Goal: Information Seeking & Learning: Learn about a topic

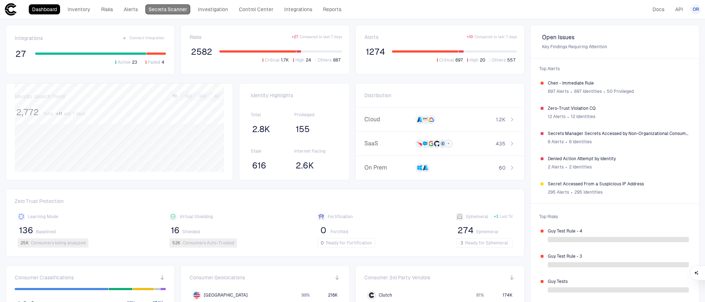
click at [154, 12] on link "Secrets Scanner" at bounding box center [167, 9] width 45 height 10
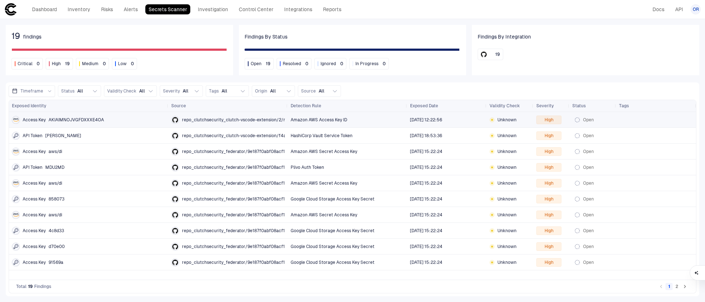
click at [268, 120] on span "repo_clutchsecurity_clutch-vscode-extension/2/repo_issue_body" at bounding box center [250, 120] width 136 height 6
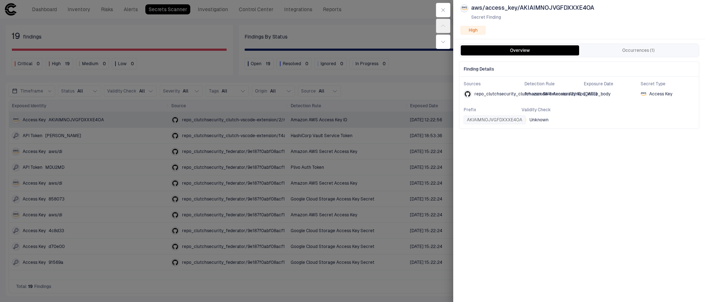
click at [309, 191] on div at bounding box center [352, 151] width 705 height 302
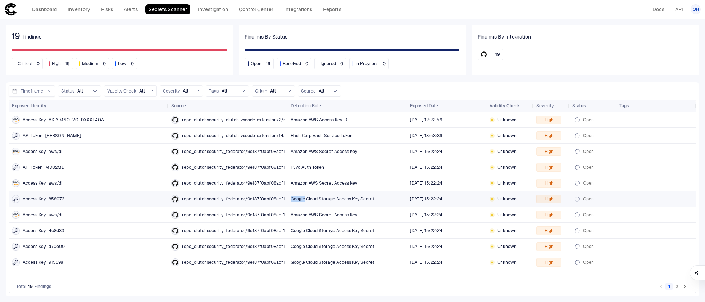
click at [309, 191] on div "Google Cloud Storage Access Key Secret" at bounding box center [348, 198] width 114 height 15
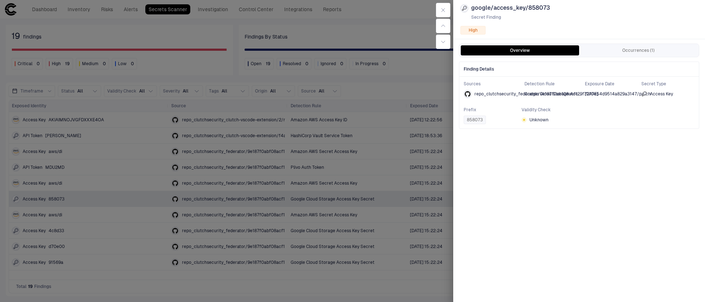
click at [337, 225] on div at bounding box center [352, 151] width 705 height 302
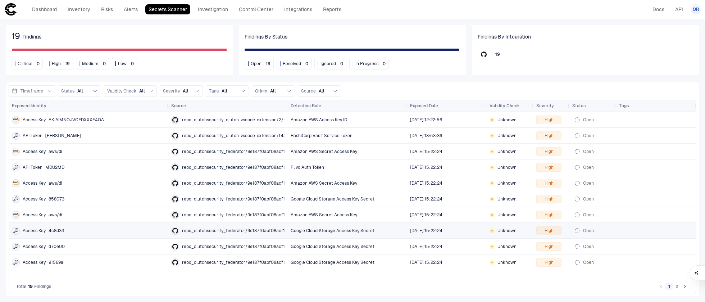
click at [337, 225] on div "Google Cloud Storage Access Key Secret" at bounding box center [348, 230] width 114 height 15
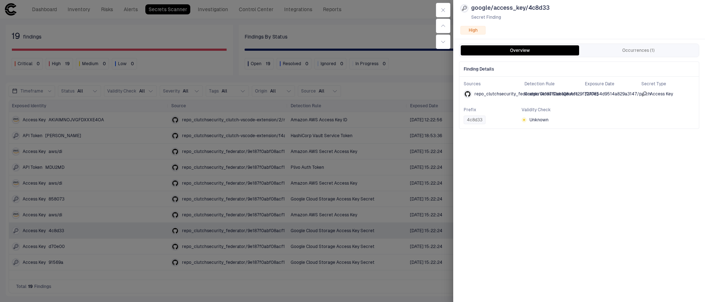
click at [329, 123] on div at bounding box center [352, 151] width 705 height 302
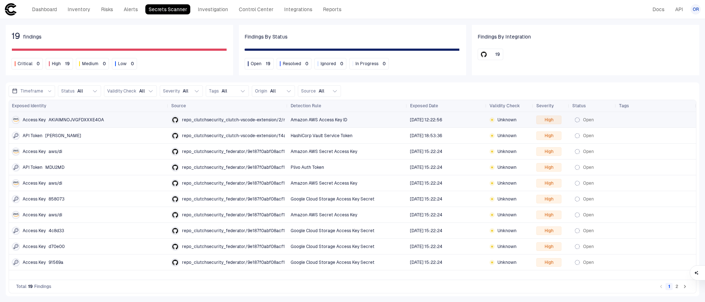
click at [329, 123] on div "Amazon AWS Access Key ID" at bounding box center [348, 119] width 114 height 15
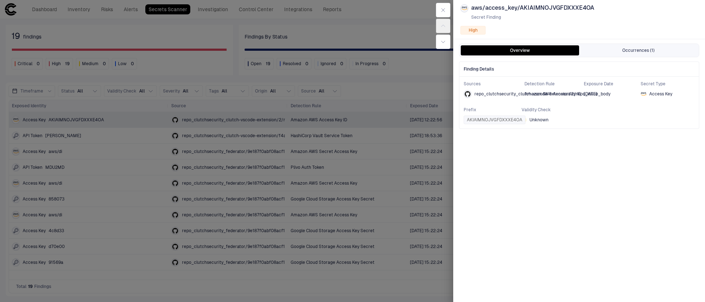
click at [641, 49] on button "Occurrences (1)" at bounding box center [638, 50] width 118 height 10
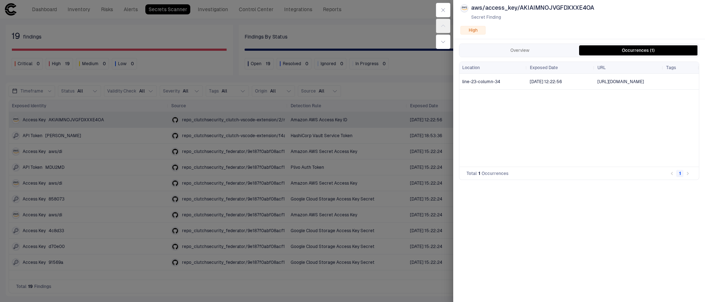
click at [532, 78] on span "[DATE] 12:22:56" at bounding box center [561, 81] width 62 height 14
click at [526, 54] on button "Overview" at bounding box center [520, 50] width 118 height 10
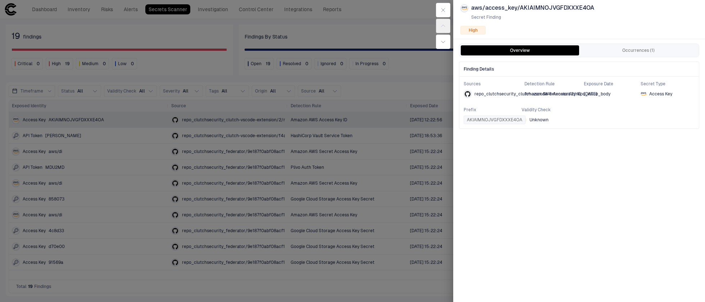
click at [437, 17] on div at bounding box center [443, 26] width 20 height 52
click at [438, 16] on button "button" at bounding box center [443, 10] width 14 height 14
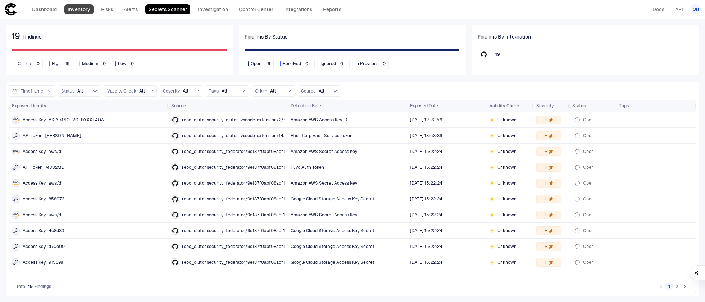
click at [81, 9] on link "Inventory" at bounding box center [78, 9] width 29 height 10
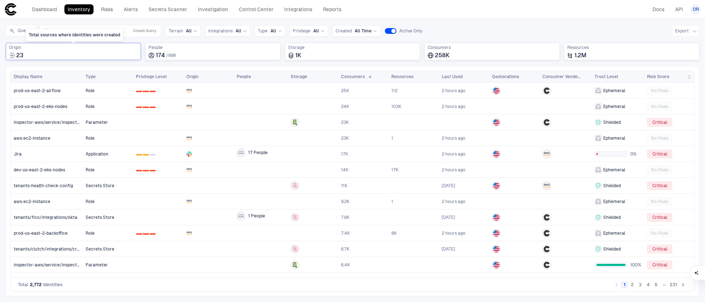
click at [101, 51] on div "Origin 23" at bounding box center [73, 52] width 129 height 14
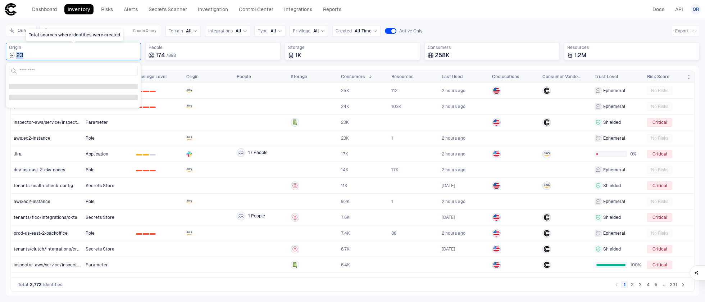
click at [101, 51] on div "Origin 23" at bounding box center [73, 52] width 129 height 14
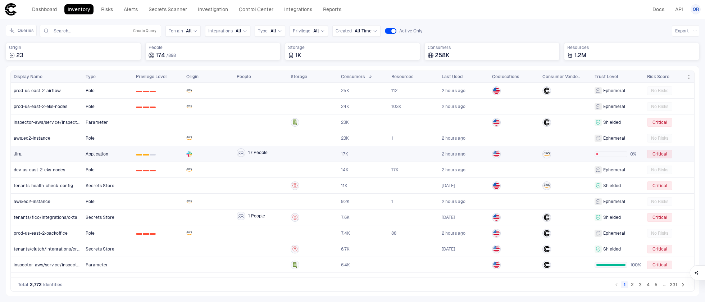
click at [193, 151] on div at bounding box center [208, 154] width 45 height 6
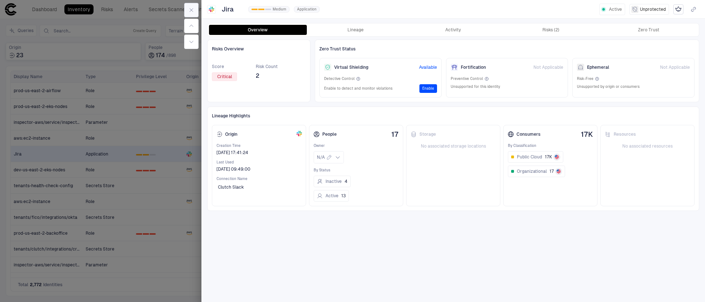
click at [186, 12] on button "button" at bounding box center [191, 10] width 14 height 14
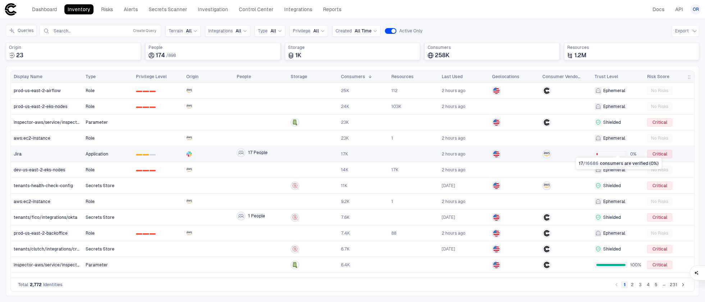
click at [612, 152] on div at bounding box center [610, 154] width 33 height 6
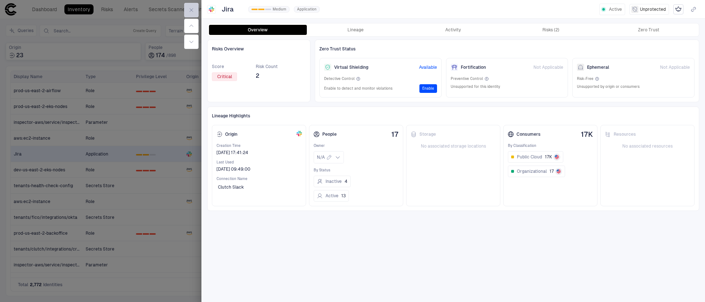
click at [190, 4] on button "button" at bounding box center [191, 10] width 14 height 14
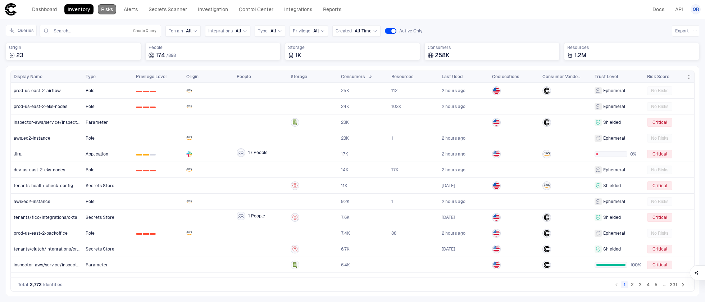
click at [100, 8] on link "Risks" at bounding box center [107, 9] width 18 height 10
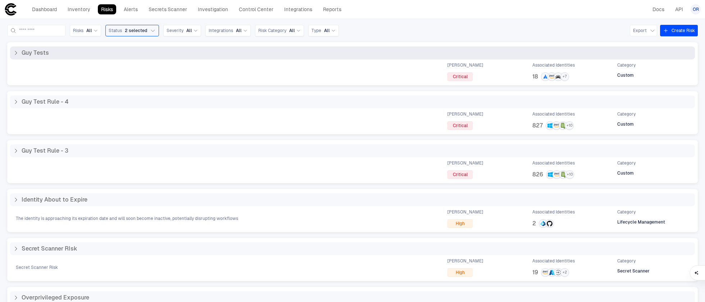
click at [467, 78] on span "Critical" at bounding box center [460, 77] width 15 height 6
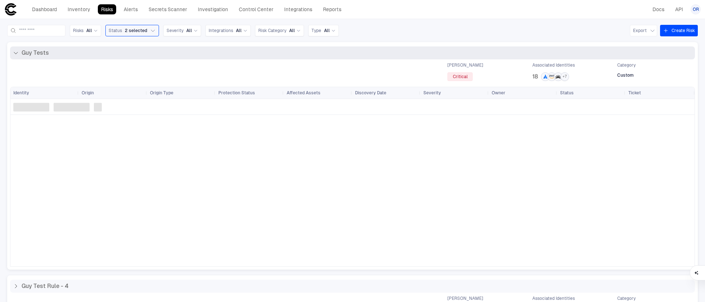
click at [467, 78] on span "Critical" at bounding box center [460, 77] width 15 height 6
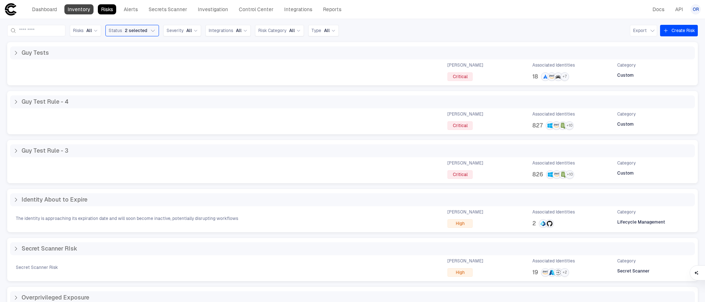
click at [80, 12] on link "Inventory" at bounding box center [78, 9] width 29 height 10
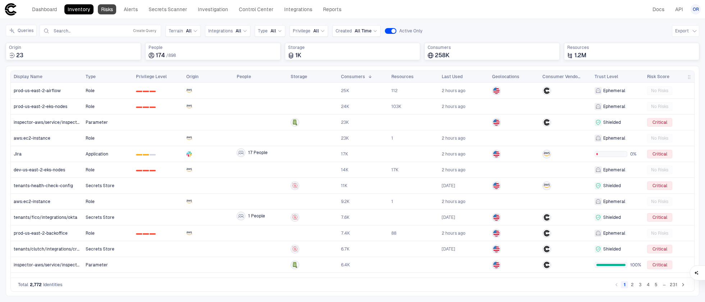
click at [112, 9] on link "Risks" at bounding box center [107, 9] width 18 height 10
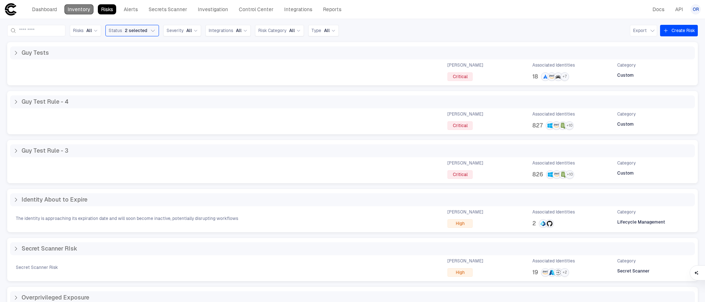
click at [82, 5] on link "Inventory" at bounding box center [78, 9] width 29 height 10
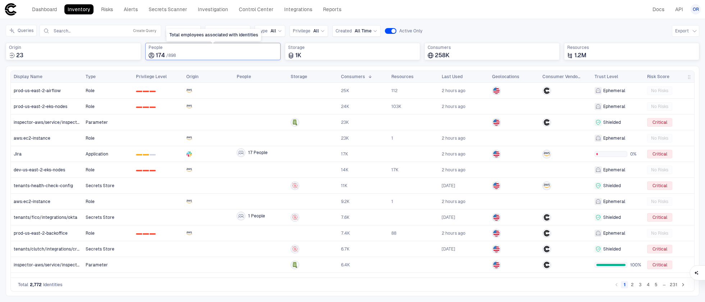
click at [247, 55] on div "174 / 898" at bounding box center [212, 55] width 129 height 7
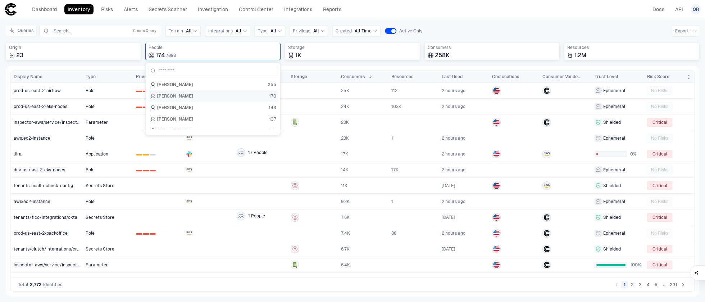
click at [211, 94] on div "[PERSON_NAME] 170" at bounding box center [213, 96] width 126 height 6
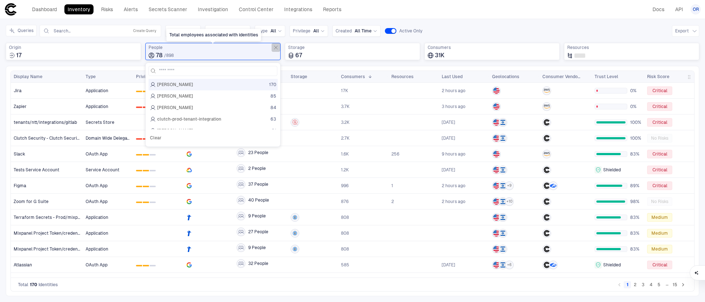
click at [276, 47] on icon "Total employees associated with identities" at bounding box center [275, 47] width 3 height 3
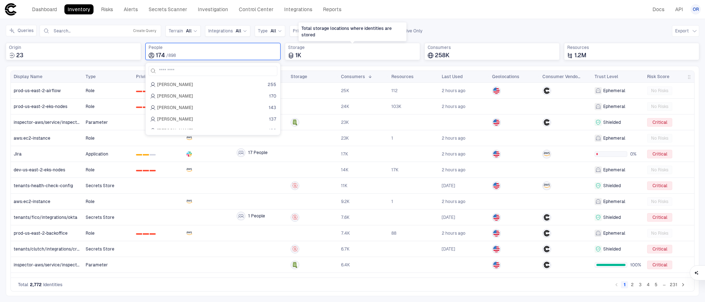
click at [317, 40] on div "Total storage locations where identities are stored" at bounding box center [352, 31] width 108 height 19
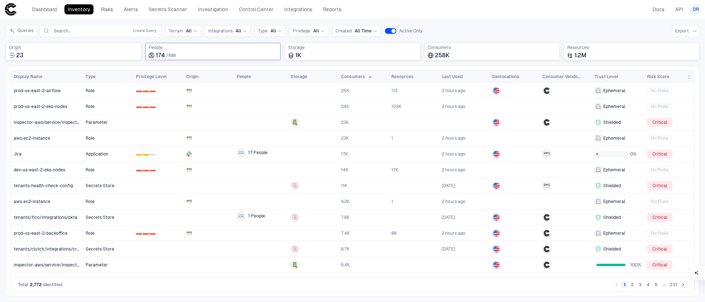
click at [459, 11] on div "Dashboard Inventory Risks Alerts Secrets Scanner Investigation Control Center I…" at bounding box center [352, 9] width 696 height 13
click at [261, 55] on div "174 / 898" at bounding box center [212, 55] width 129 height 7
click at [243, 71] on input at bounding box center [217, 70] width 116 height 9
type input "***"
click at [295, 63] on div "Queries Search... Create Query Terrain All Integrations All Type All Privilege …" at bounding box center [352, 45] width 693 height 41
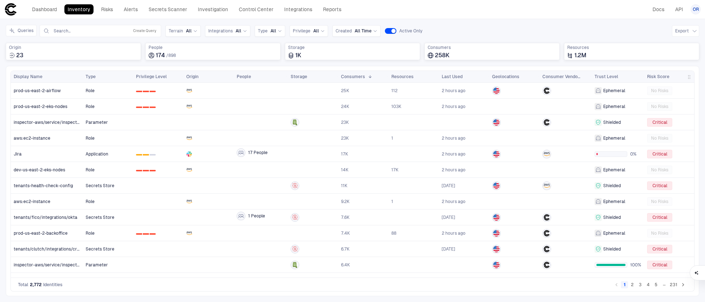
click at [659, 4] on div "Docs API" at bounding box center [667, 9] width 37 height 13
click at [657, 9] on link "Docs" at bounding box center [658, 9] width 18 height 10
click at [306, 10] on link "Integrations" at bounding box center [298, 9] width 35 height 10
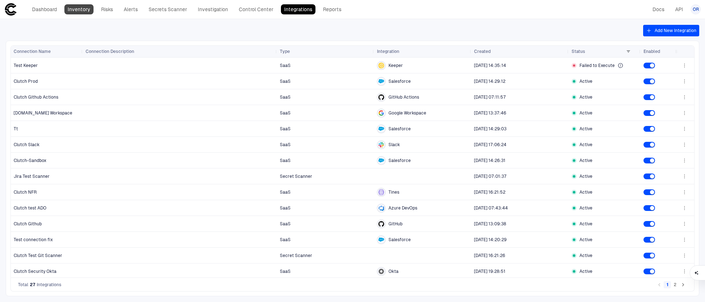
click at [86, 10] on link "Inventory" at bounding box center [78, 9] width 29 height 10
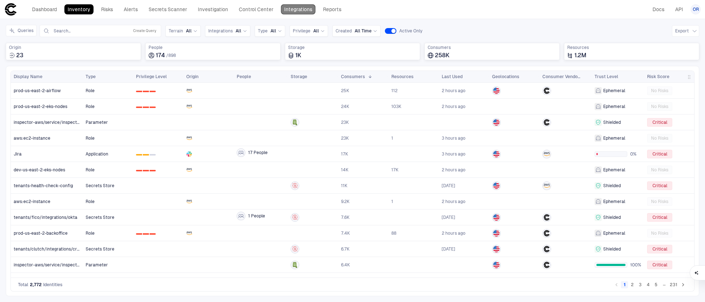
click at [307, 10] on link "Integrations" at bounding box center [298, 9] width 35 height 10
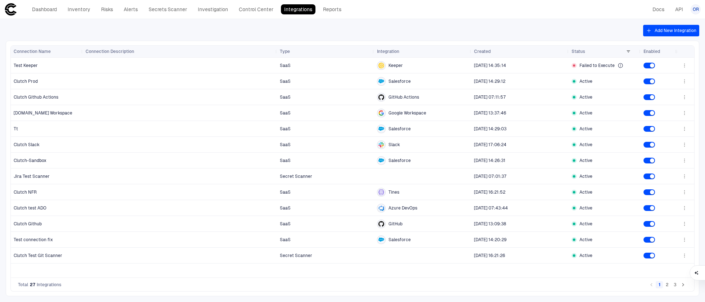
click at [699, 7] on div "OR" at bounding box center [695, 9] width 10 height 10
click at [680, 43] on li "Admin Settings" at bounding box center [662, 46] width 65 height 12
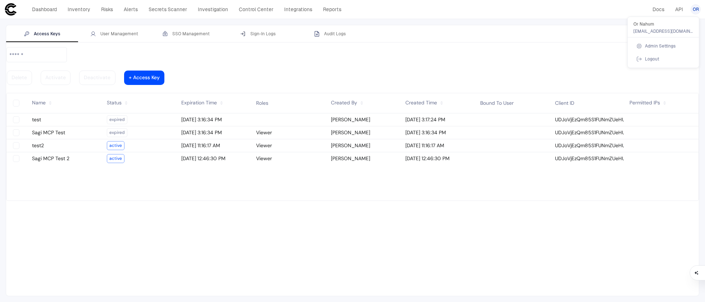
click at [176, 31] on div at bounding box center [352, 151] width 705 height 302
click at [166, 36] on icon "button" at bounding box center [165, 34] width 6 height 6
